Goal: Transaction & Acquisition: Download file/media

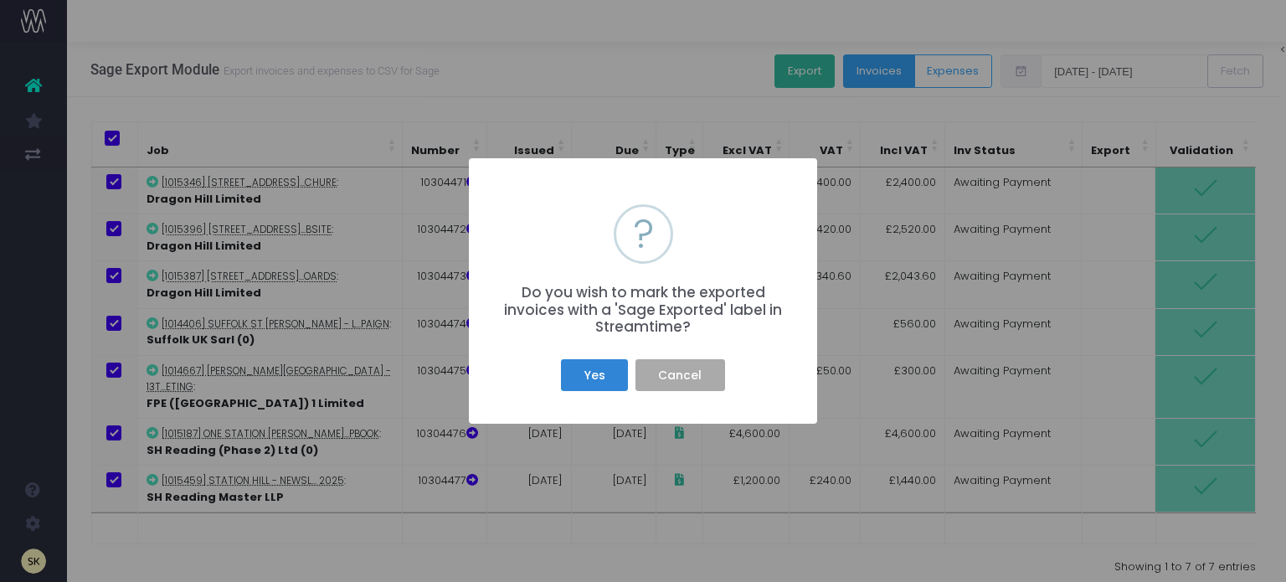
click at [674, 371] on button "Cancel" at bounding box center [680, 375] width 90 height 32
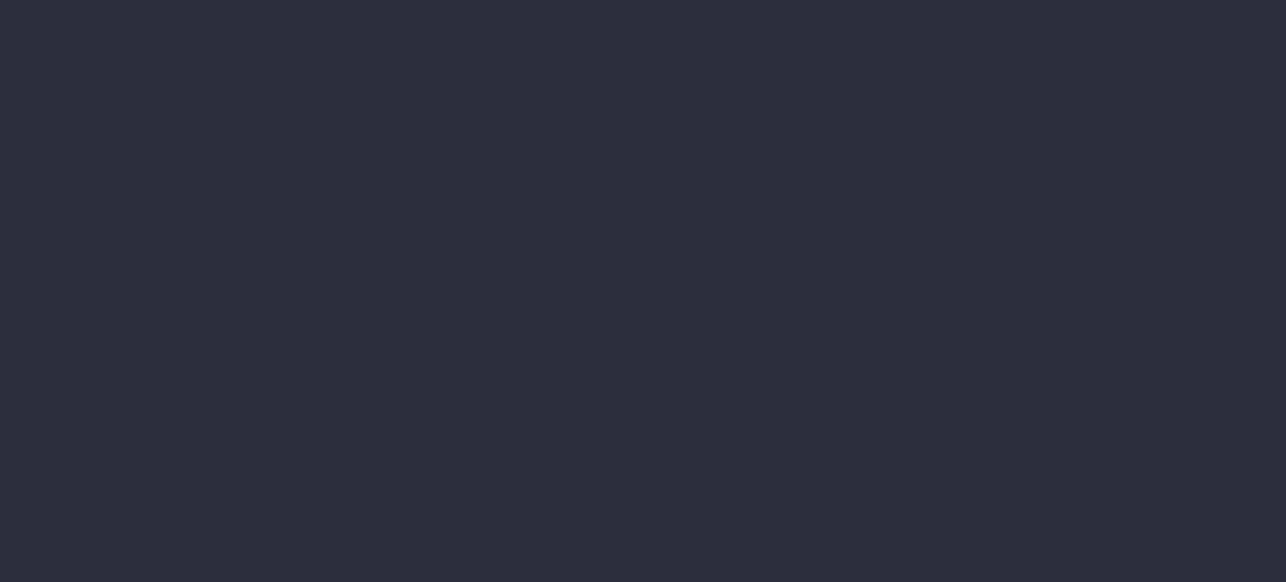
type input "[DATE] - [DATE]"
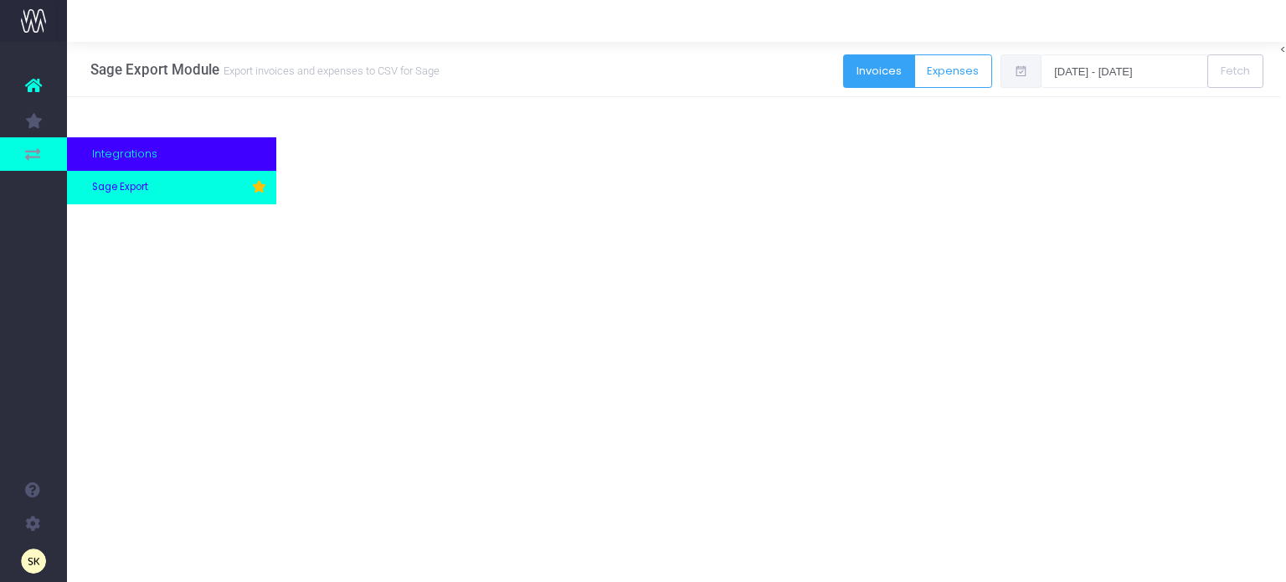
click at [120, 188] on span "Sage Export" at bounding box center [120, 187] width 56 height 15
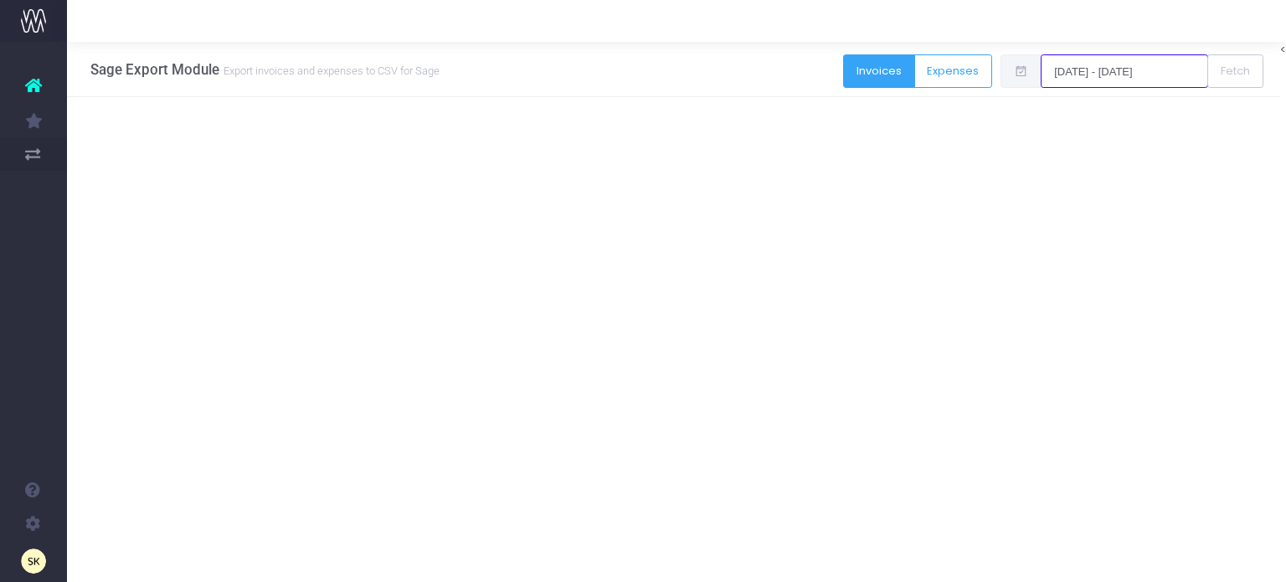
click at [1138, 69] on input "17-08-2025 - 23-08-2025" at bounding box center [1123, 70] width 167 height 33
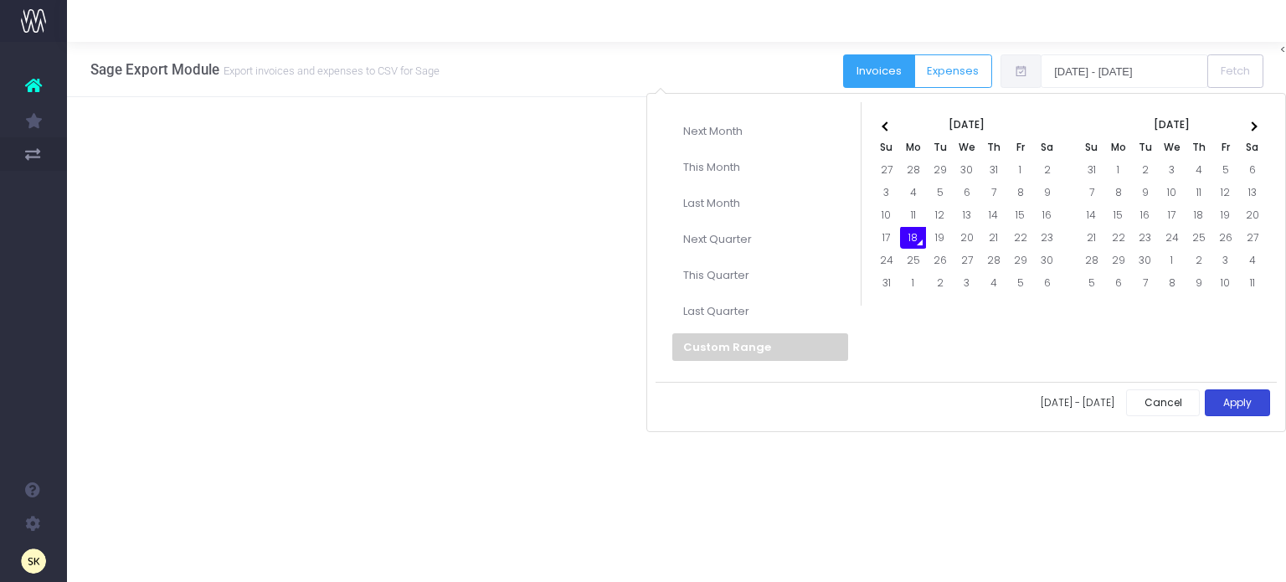
click at [1242, 399] on button "Apply" at bounding box center [1237, 403] width 65 height 28
type input "18-08-2025 - 18-08-2025"
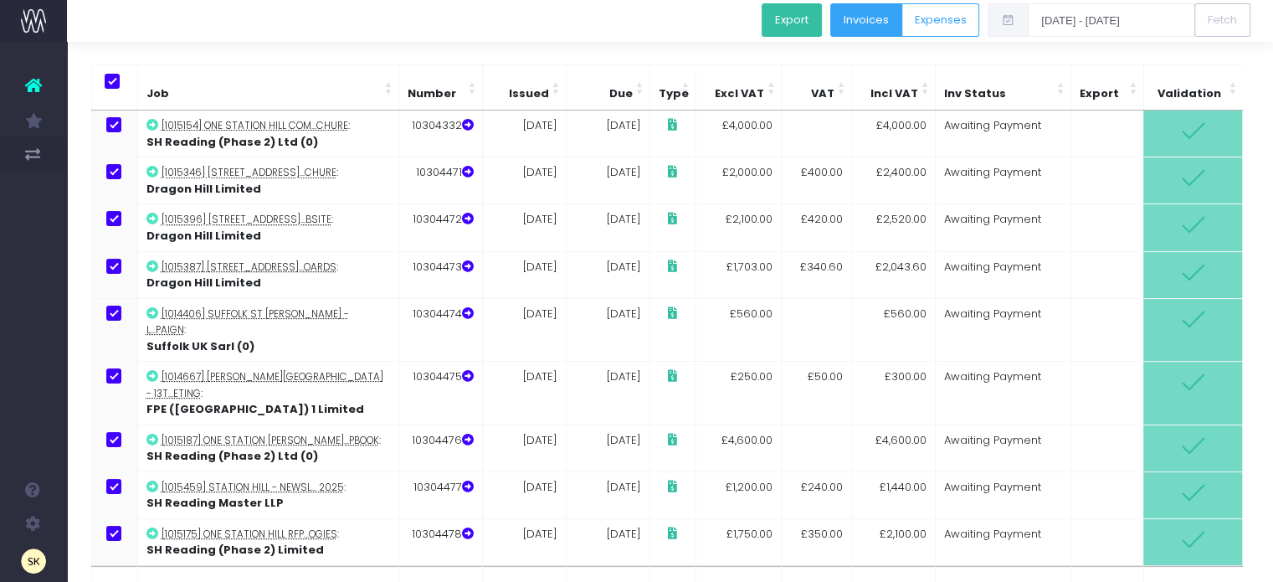
scroll to position [58, 0]
click at [798, 14] on button "Export" at bounding box center [792, 19] width 60 height 33
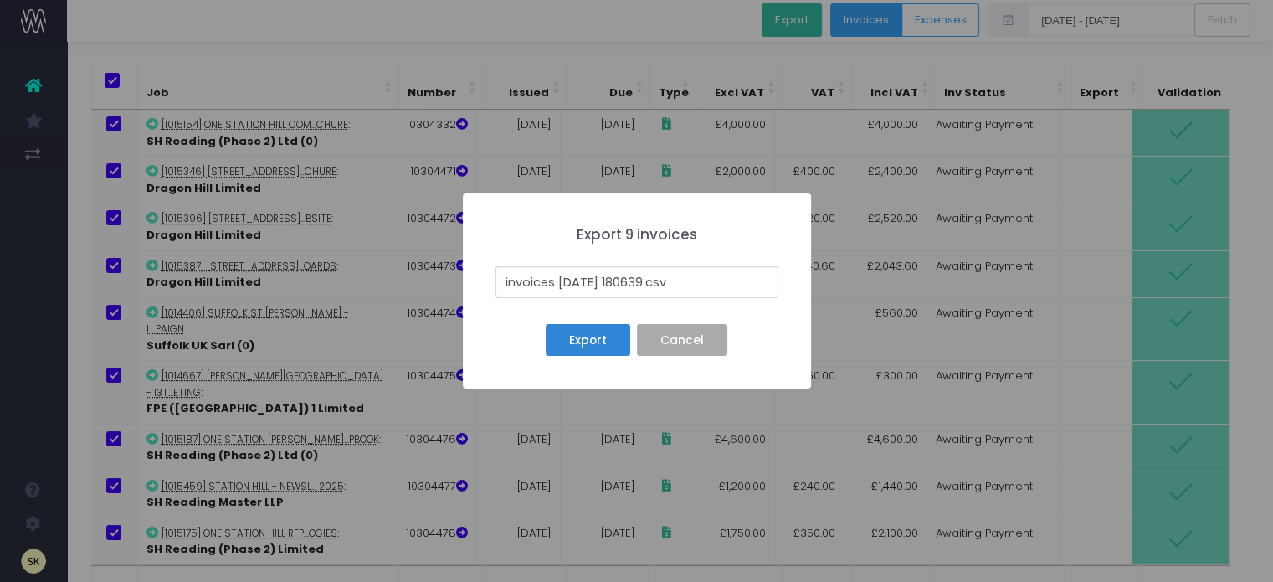
drag, startPoint x: 655, startPoint y: 280, endPoint x: 495, endPoint y: 261, distance: 161.9
click at [495, 261] on div "× Export 9 invoices invoices 25-08-18 180639.csv Export No Cancel" at bounding box center [637, 290] width 348 height 195
type input "18th Aug 25 SI batch.csv"
click at [593, 343] on button "Export" at bounding box center [588, 340] width 84 height 32
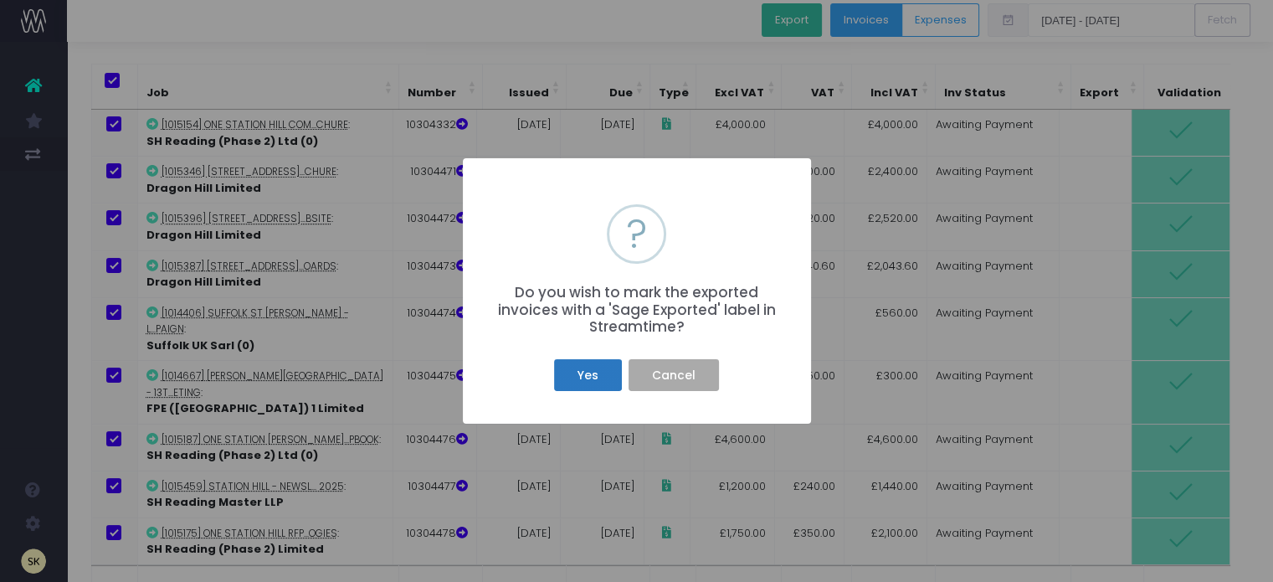
click at [594, 373] on button "Yes" at bounding box center [587, 375] width 67 height 32
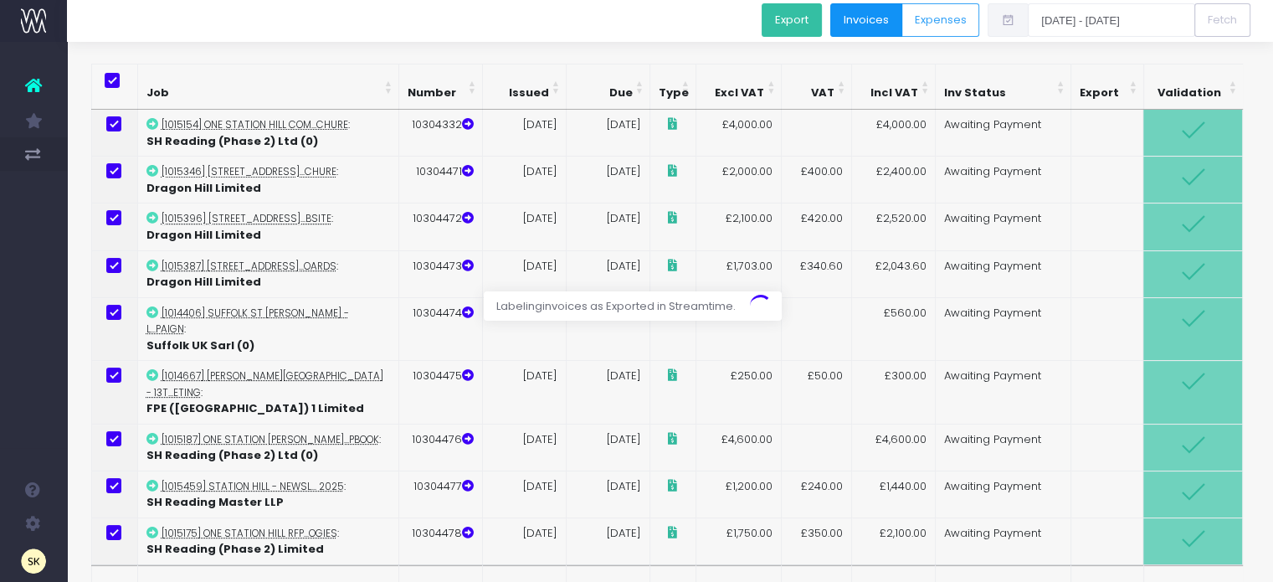
scroll to position [0, 0]
